Goal: Task Accomplishment & Management: Use online tool/utility

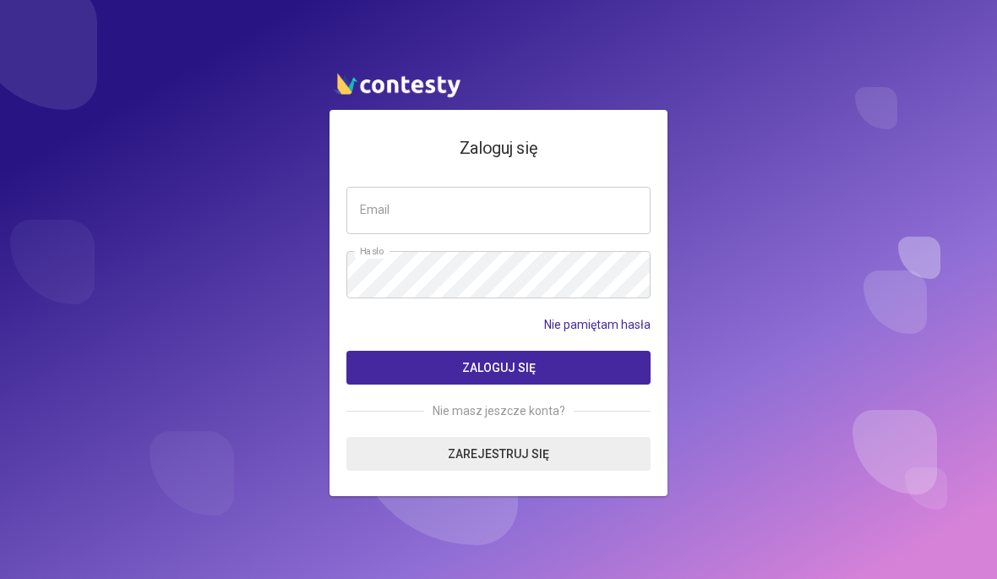
click at [532, 215] on input "email" at bounding box center [499, 210] width 304 height 47
type input "*"
type input "**********"
click at [600, 243] on form "**********" at bounding box center [499, 329] width 304 height 284
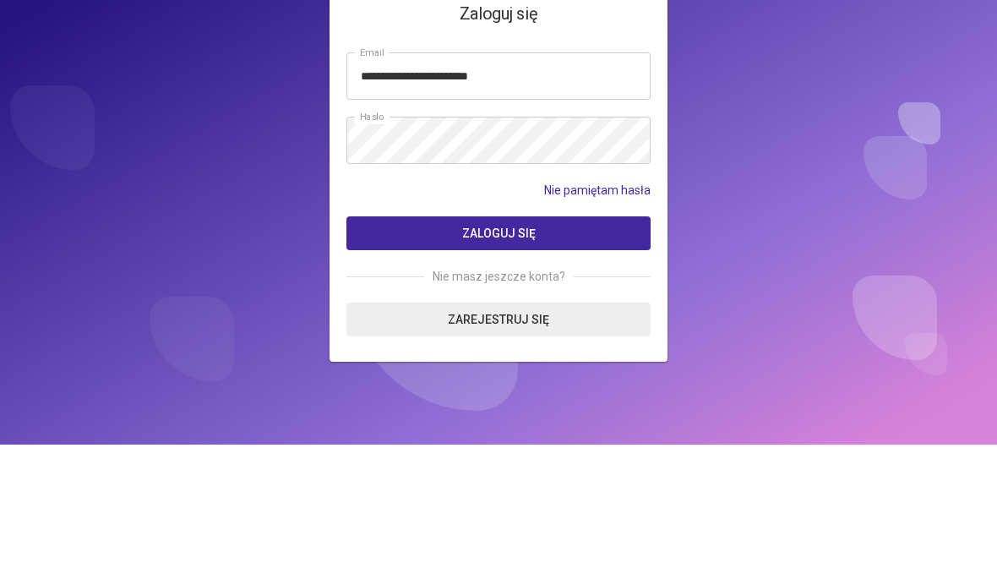
click at [603, 351] on button "Zaloguj się" at bounding box center [499, 368] width 304 height 34
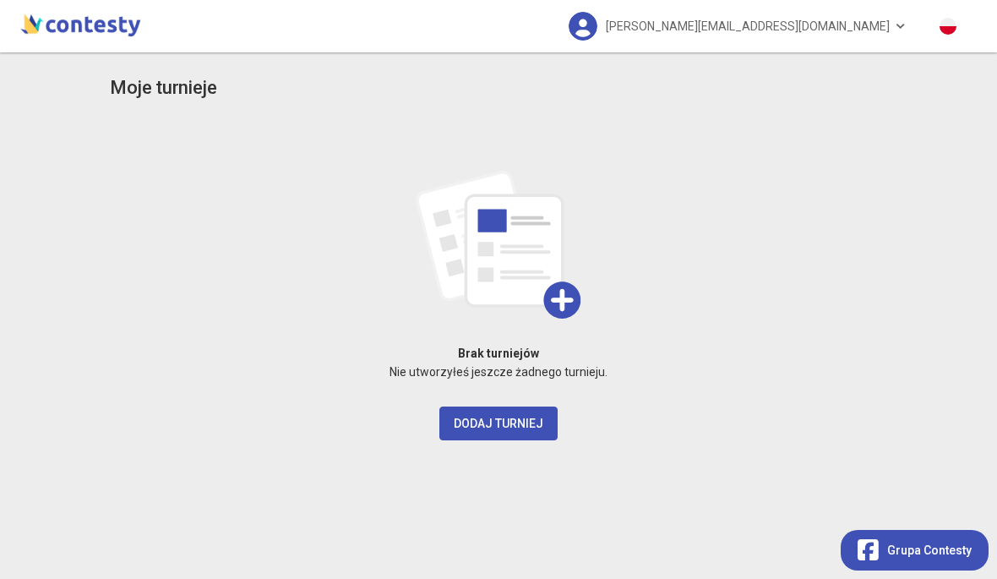
click at [527, 418] on button "Dodaj turniej" at bounding box center [499, 424] width 118 height 34
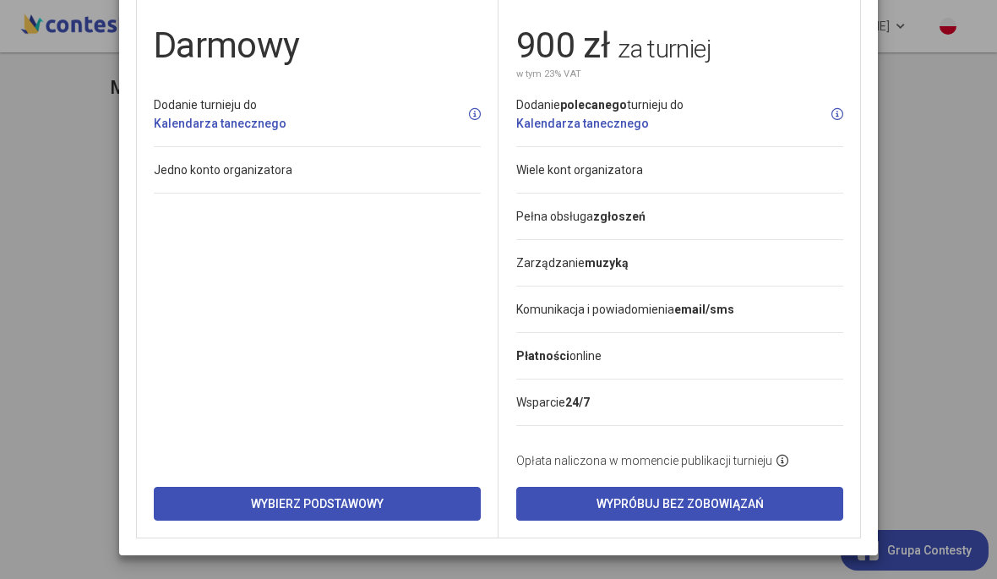
scroll to position [134, 0]
click at [944, 186] on modal-container "Wybierz plan dla nowego turnieju Podstawowy Darmowy Dodanie turnieju do Kalenda…" at bounding box center [498, 289] width 997 height 579
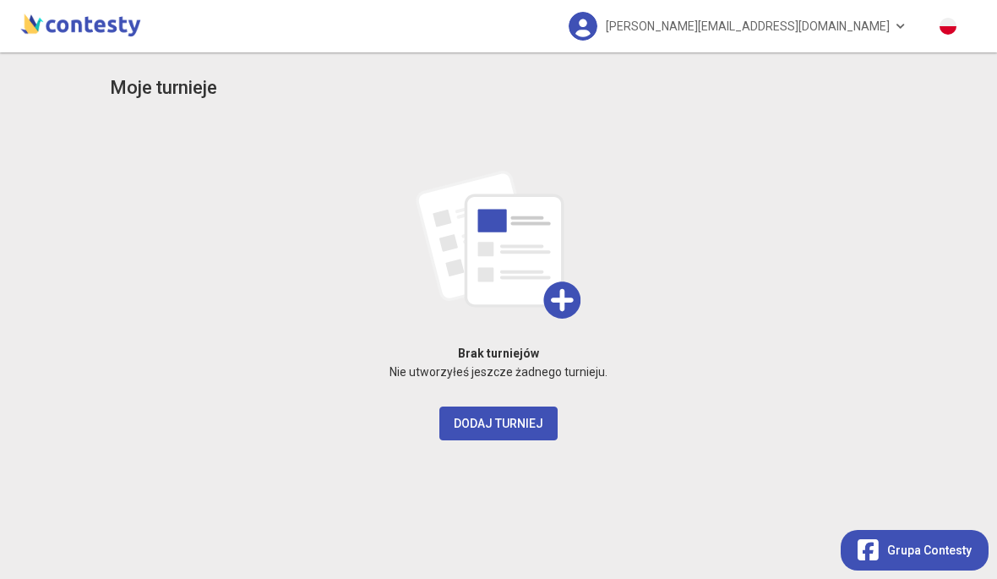
click at [839, 33] on span "[PERSON_NAME][EMAIL_ADDRESS][DOMAIN_NAME]" at bounding box center [748, 25] width 284 height 35
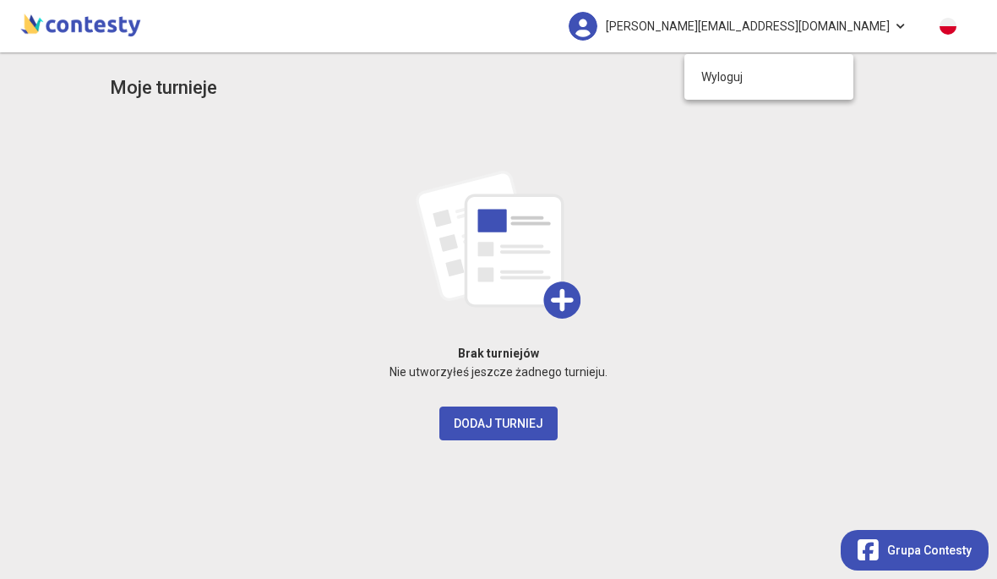
click at [657, 176] on div "Brak turniejów Nie utworzyłeś jeszcze żadnego turnieju. Dodaj turniej" at bounding box center [499, 280] width 778 height 320
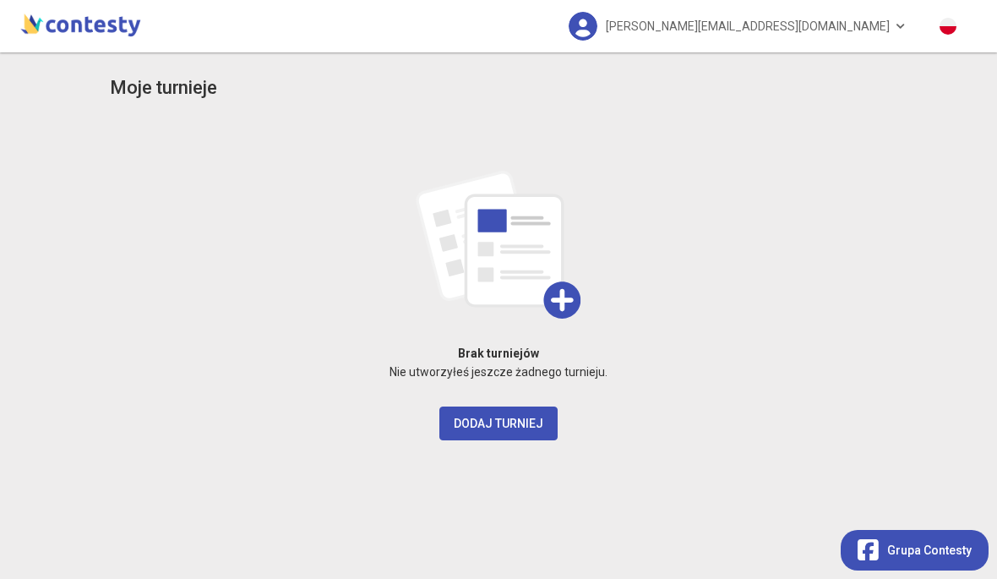
click at [129, 27] on img at bounding box center [81, 24] width 128 height 34
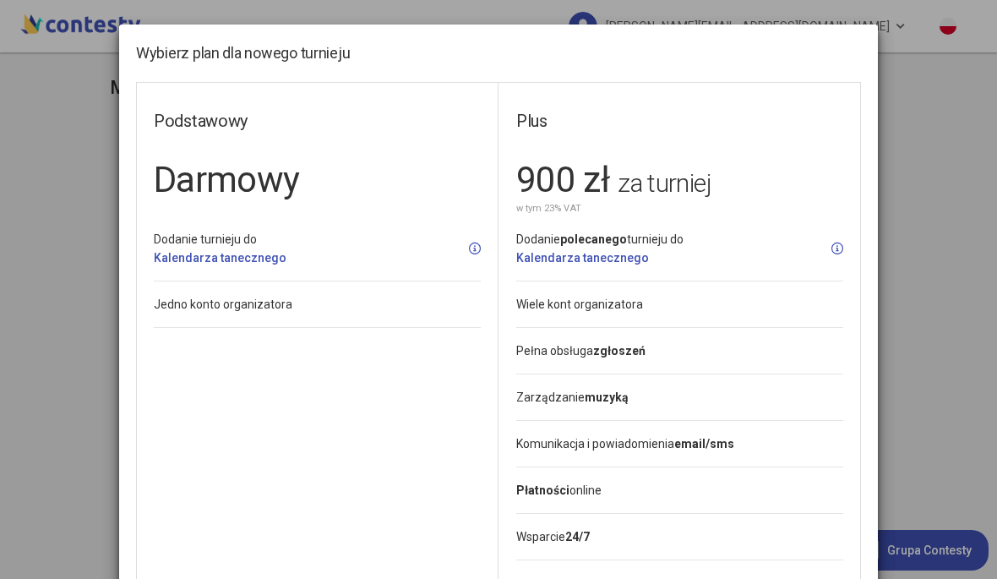
click at [110, 307] on modal-container "Wybierz plan dla nowego turnieju Podstawowy Darmowy Dodanie turnieju do Kalenda…" at bounding box center [498, 289] width 997 height 579
click at [915, 136] on modal-container "Wybierz plan dla nowego turnieju Podstawowy Darmowy Dodanie turnieju do Kalenda…" at bounding box center [498, 289] width 997 height 579
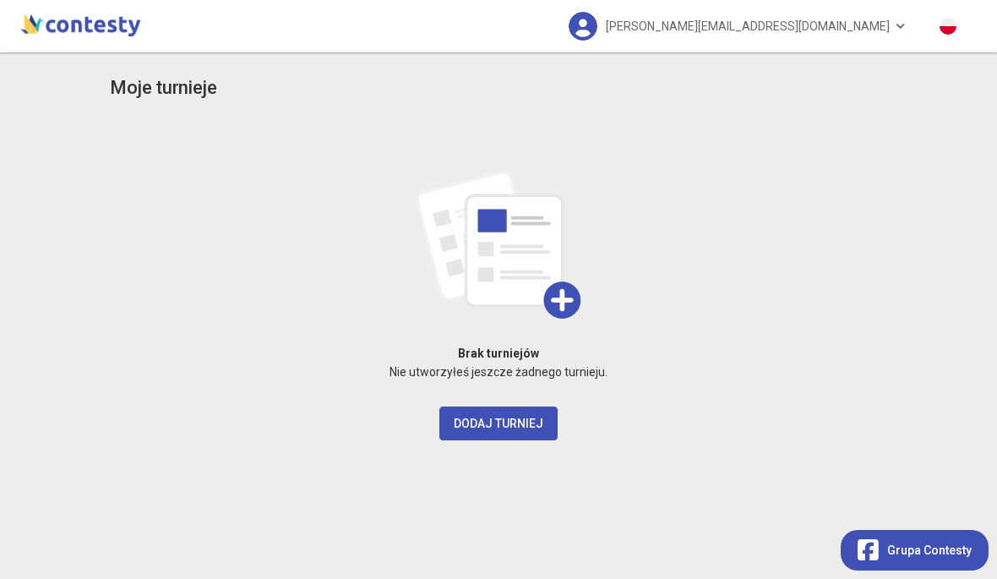
click at [963, 128] on modal-container "Wybierz plan dla nowego turnieju Podstawowy Darmowy Dodanie turnieju do Kalenda…" at bounding box center [498, 289] width 997 height 579
click at [32, 39] on img at bounding box center [81, 24] width 128 height 34
